Goal: Transaction & Acquisition: Register for event/course

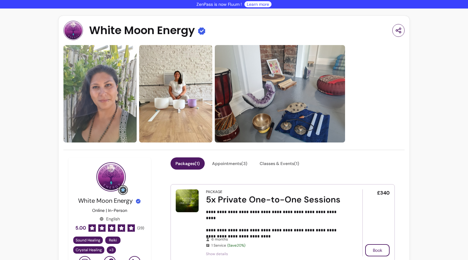
scroll to position [116, 0]
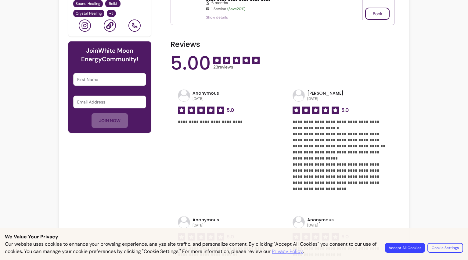
scroll to position [0, 0]
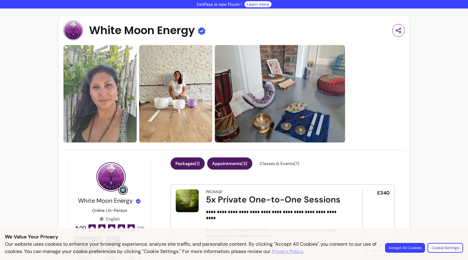
click at [236, 162] on button "Appointments ( 3 )" at bounding box center [229, 164] width 45 height 12
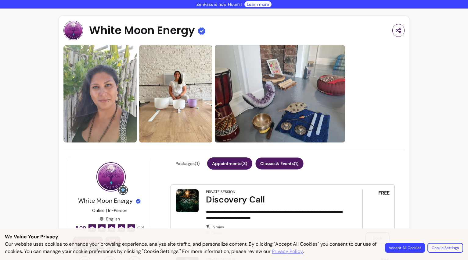
click at [280, 165] on button "Classes & Events ( 1 )" at bounding box center [279, 164] width 48 height 12
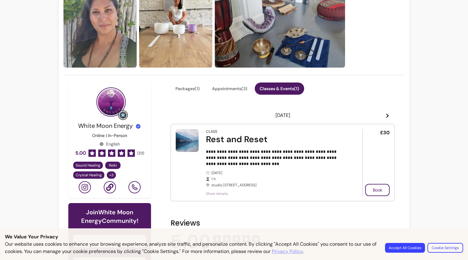
scroll to position [76, 0]
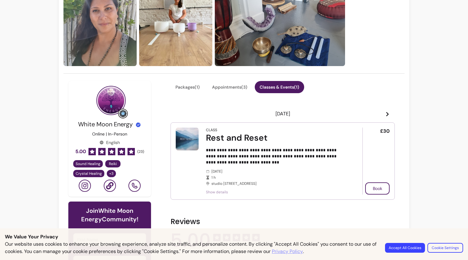
click at [229, 164] on p "**********" at bounding box center [275, 156] width 139 height 18
click at [240, 138] on div "Rest and Reset" at bounding box center [275, 138] width 139 height 11
click at [221, 190] on span "Show details" at bounding box center [275, 192] width 139 height 5
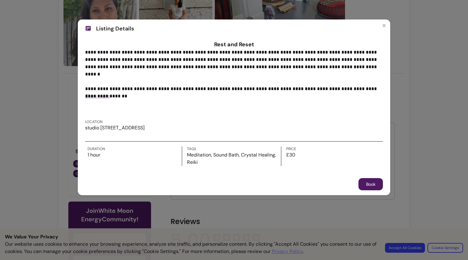
click at [98, 93] on span "Show more" at bounding box center [97, 96] width 25 height 6
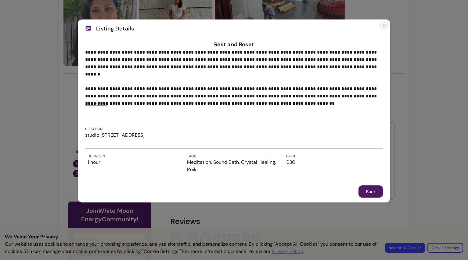
click at [384, 25] on icon "Close" at bounding box center [383, 25] width 5 height 5
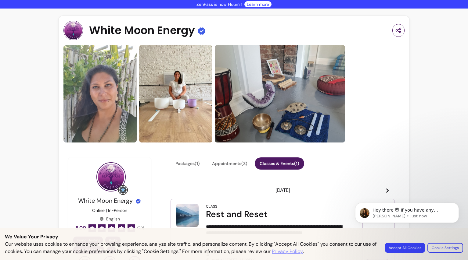
scroll to position [0, 0]
